Goal: Information Seeking & Learning: Learn about a topic

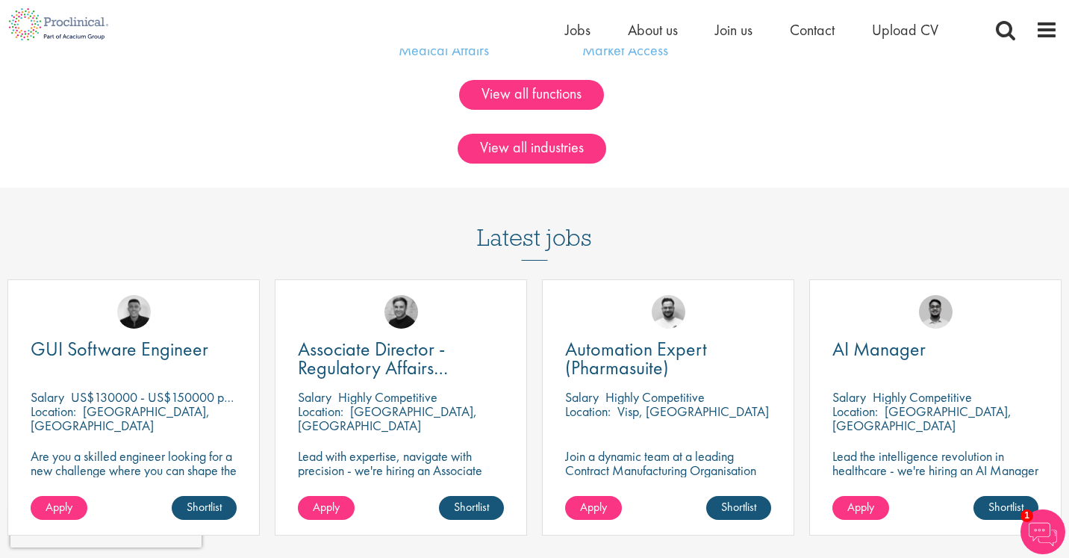
scroll to position [1120, 0]
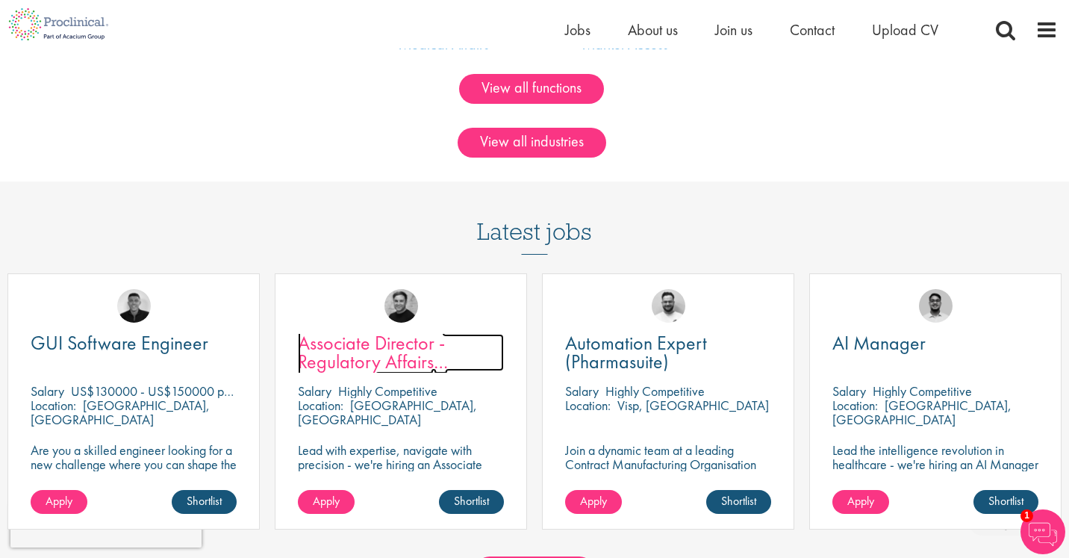
click at [382, 349] on span "Associate Director - Regulatory Affairs Consultant" at bounding box center [373, 361] width 150 height 63
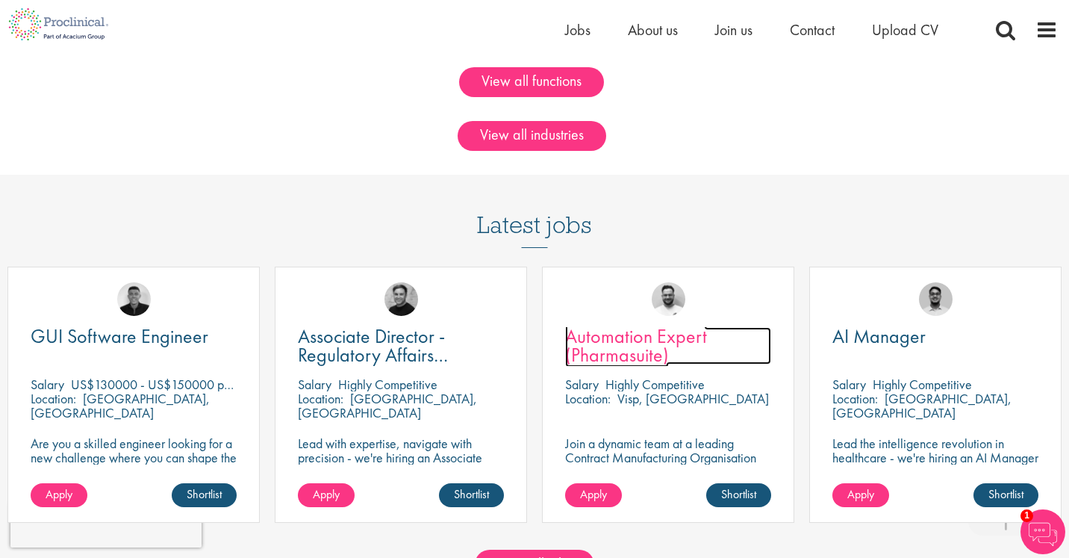
click at [605, 344] on span "Automation Expert (Pharmasuite)" at bounding box center [636, 345] width 142 height 44
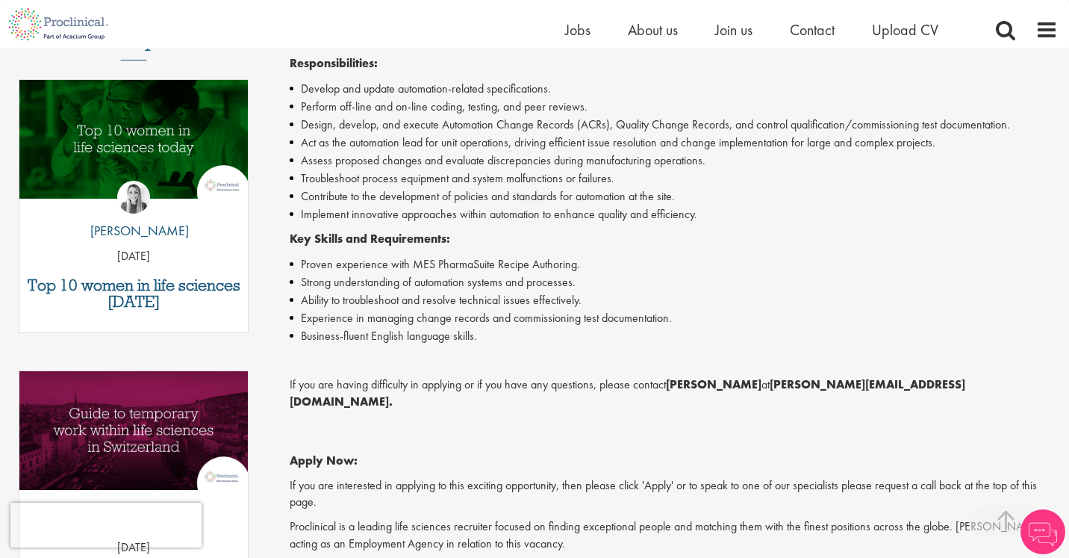
scroll to position [466, 0]
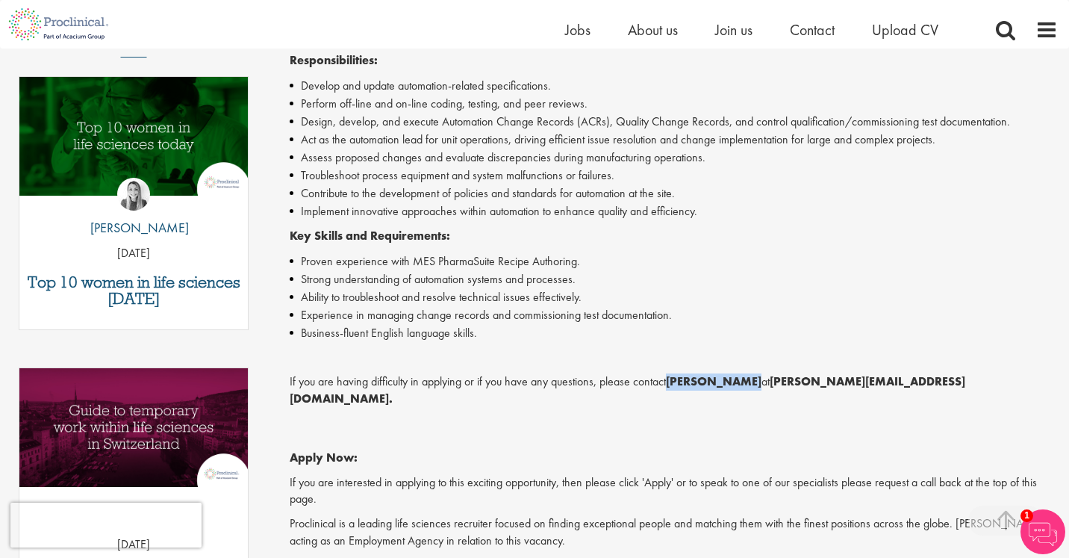
drag, startPoint x: 672, startPoint y: 387, endPoint x: 748, endPoint y: 378, distance: 75.9
click at [748, 378] on strong "[PERSON_NAME]" at bounding box center [714, 381] width 96 height 16
copy strong "[PERSON_NAME]"
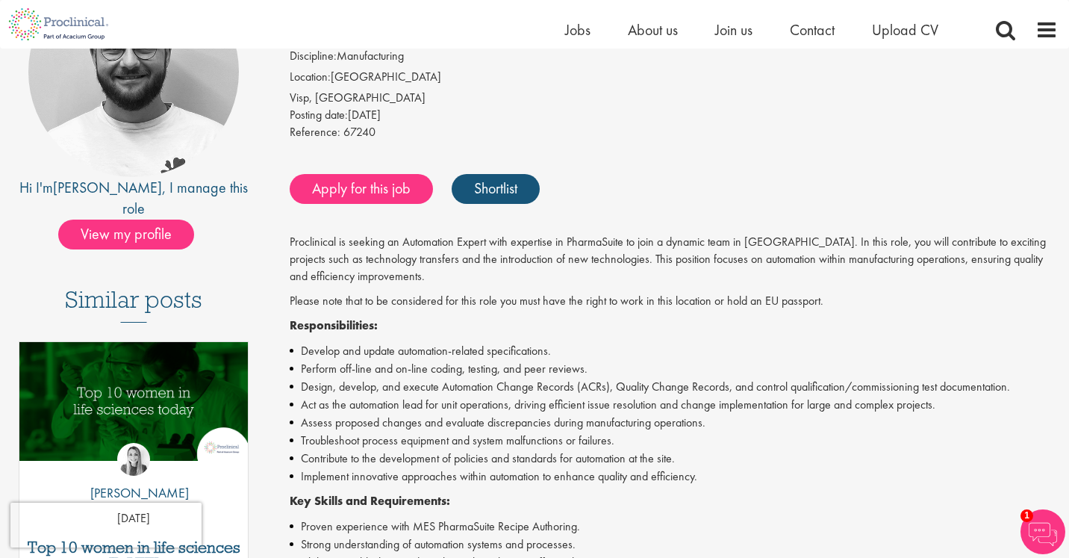
scroll to position [186, 0]
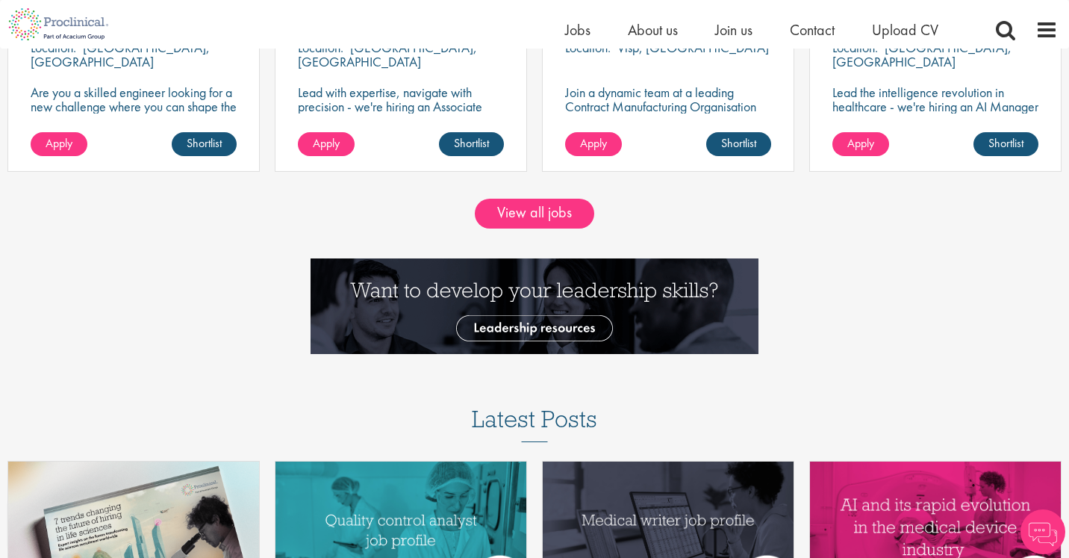
scroll to position [1479, 0]
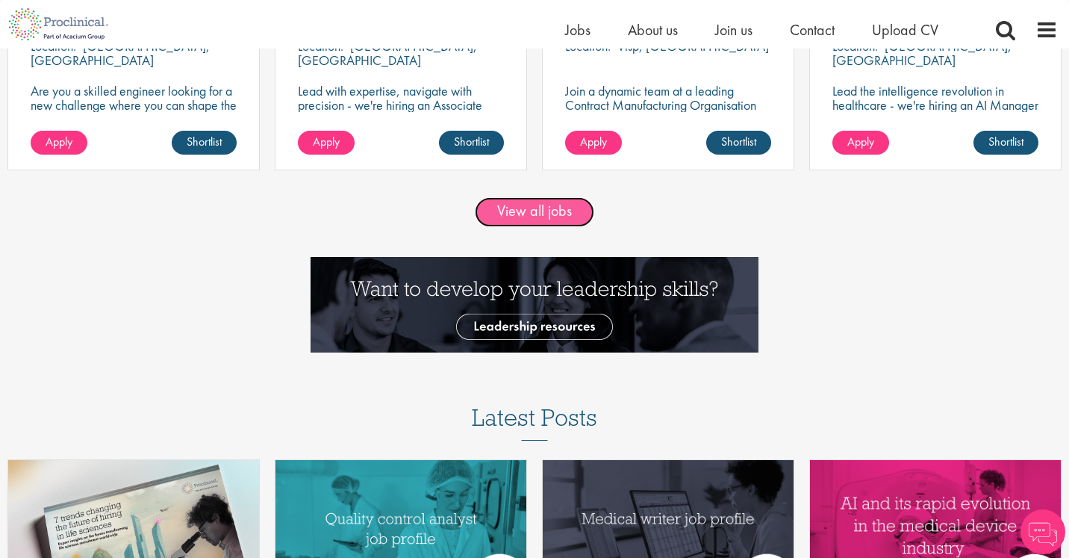
click at [552, 213] on link "View all jobs" at bounding box center [534, 212] width 119 height 30
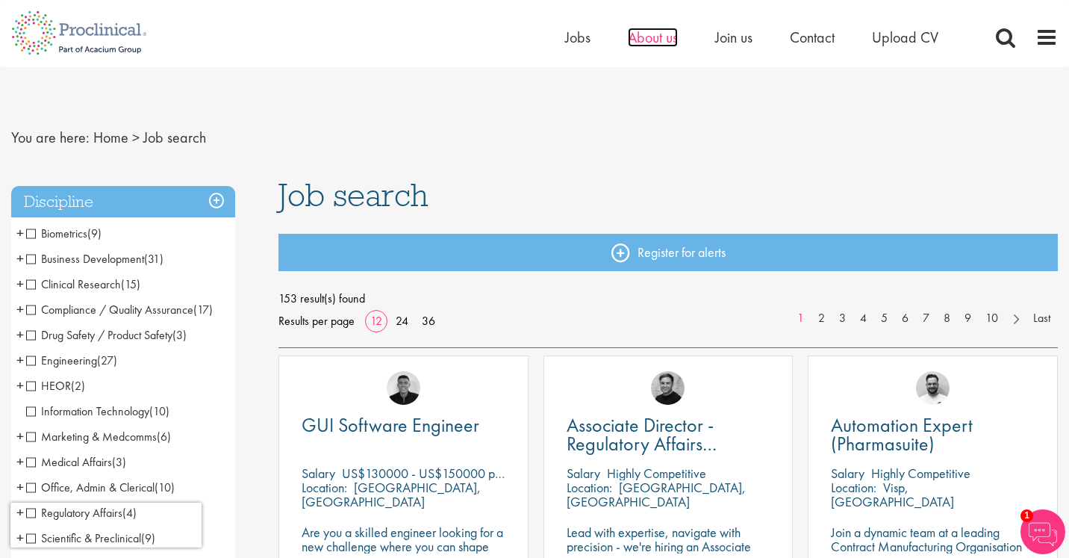
click at [666, 44] on span "About us" at bounding box center [653, 37] width 50 height 19
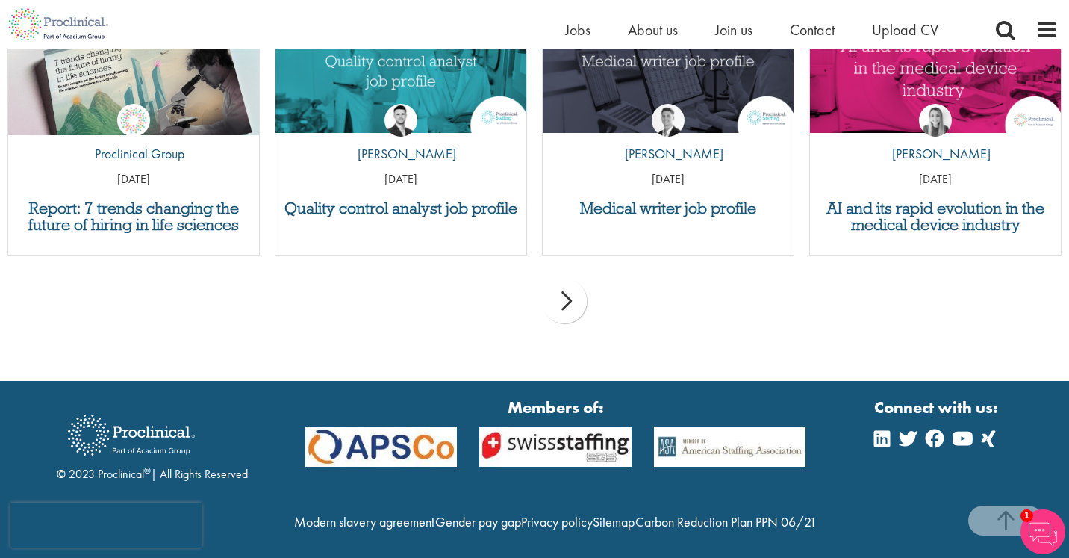
scroll to position [3283, 0]
